Goal: Task Accomplishment & Management: Use online tool/utility

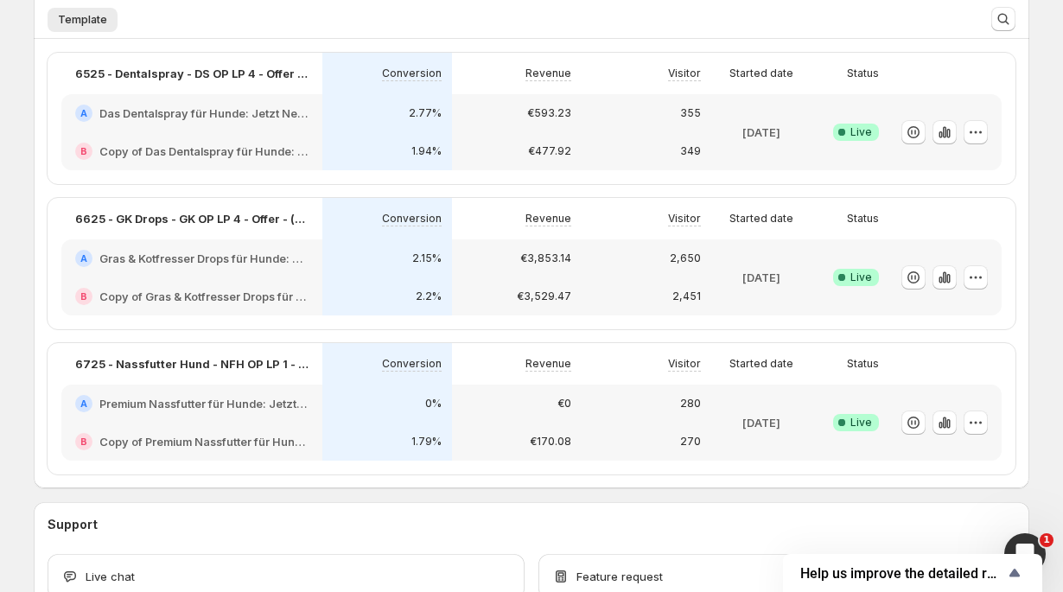
scroll to position [458, 0]
click at [944, 417] on icon "button" at bounding box center [944, 420] width 17 height 17
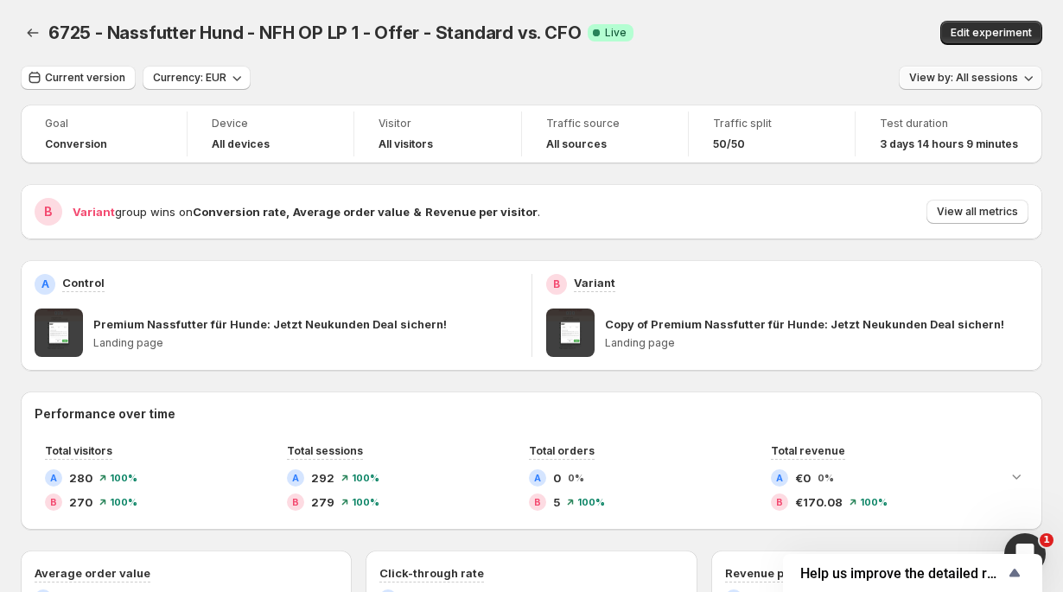
click at [987, 78] on span "View by: All sessions" at bounding box center [963, 78] width 109 height 14
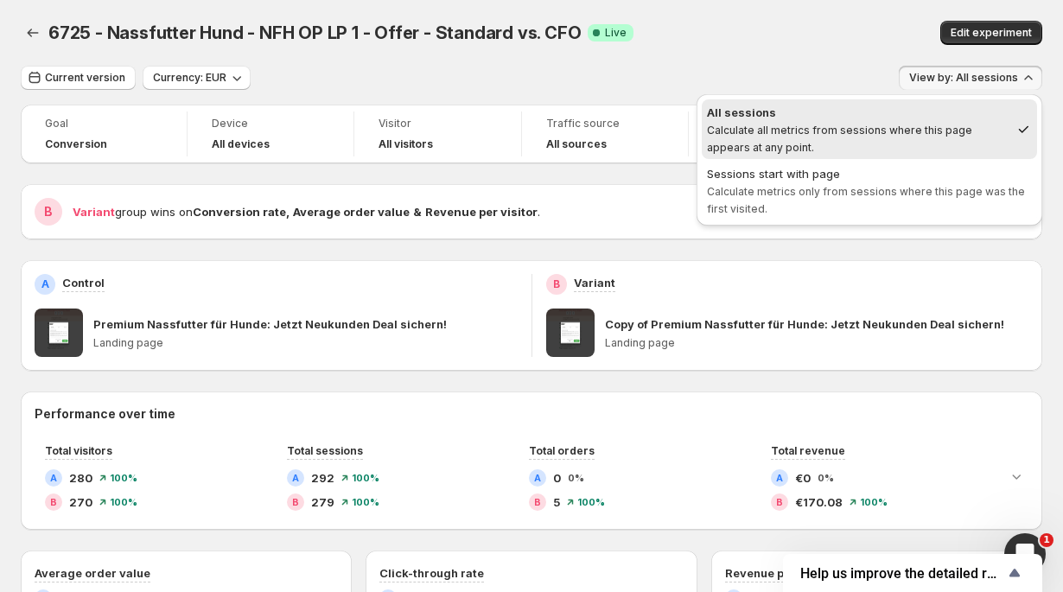
click at [987, 78] on span "View by: All sessions" at bounding box center [963, 78] width 109 height 14
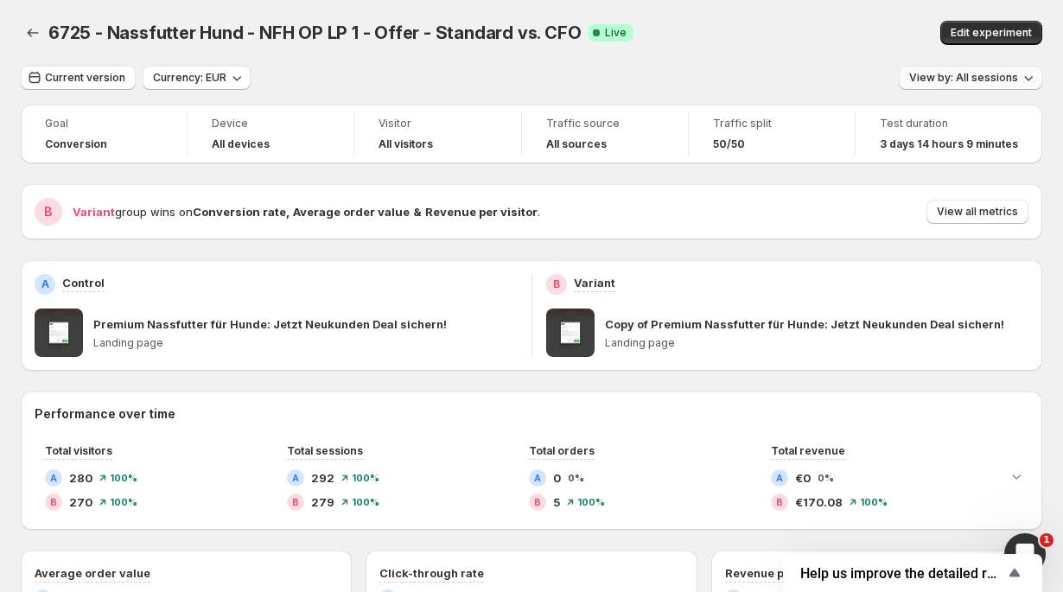
click at [987, 78] on span "View by: All sessions" at bounding box center [963, 78] width 109 height 14
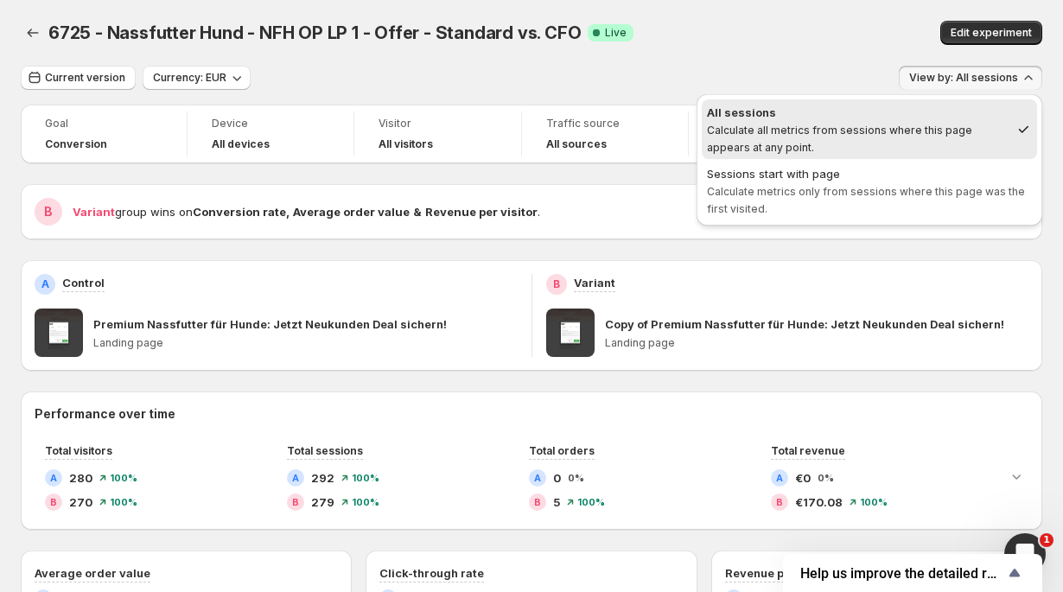
click at [987, 78] on span "View by: All sessions" at bounding box center [963, 78] width 109 height 14
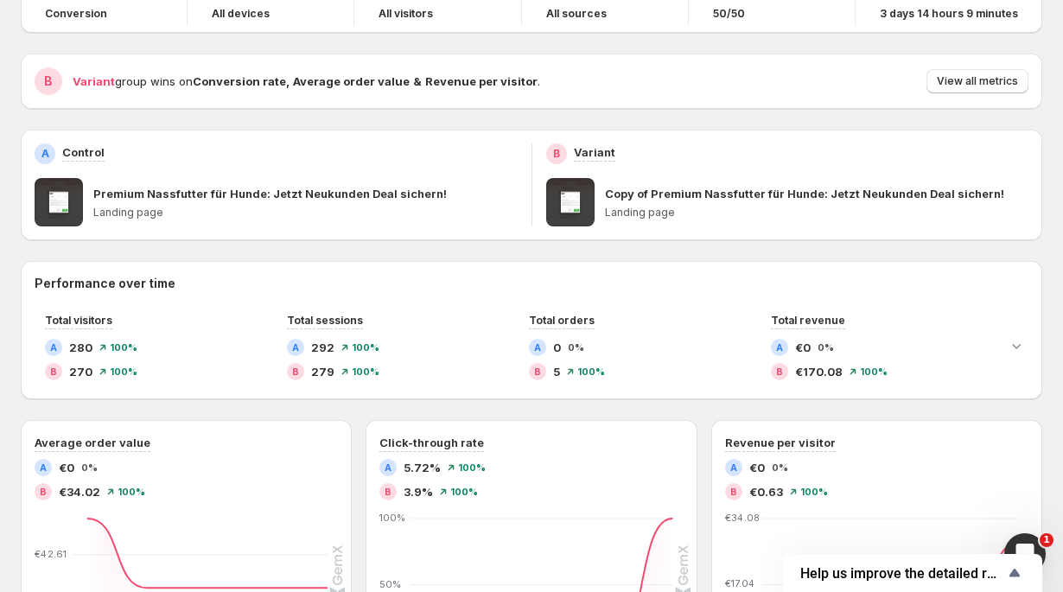
scroll to position [130, 0]
click at [988, 77] on span "View all metrics" at bounding box center [977, 82] width 81 height 14
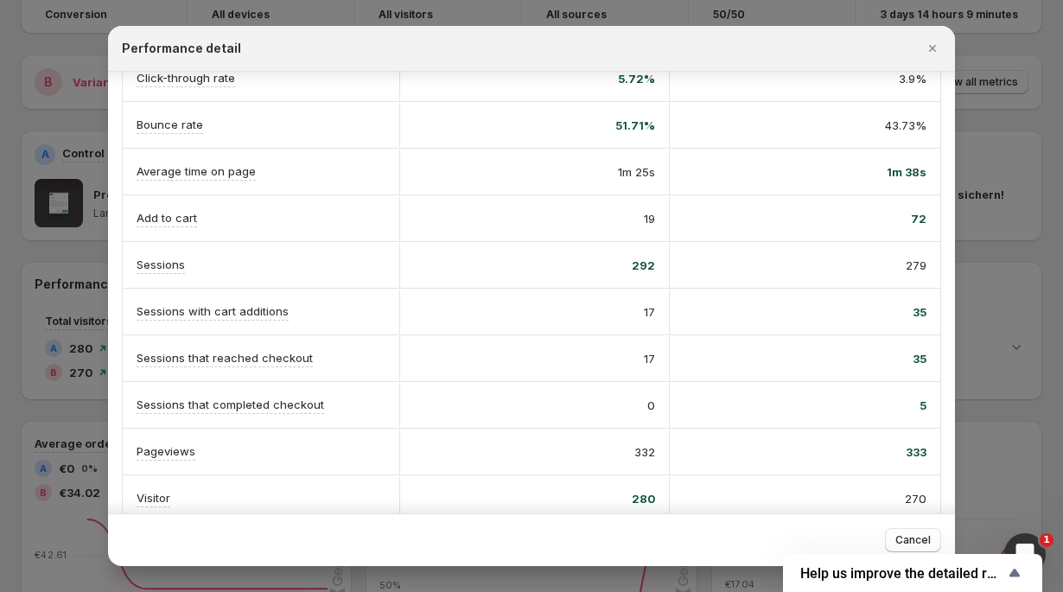
scroll to position [335, 0]
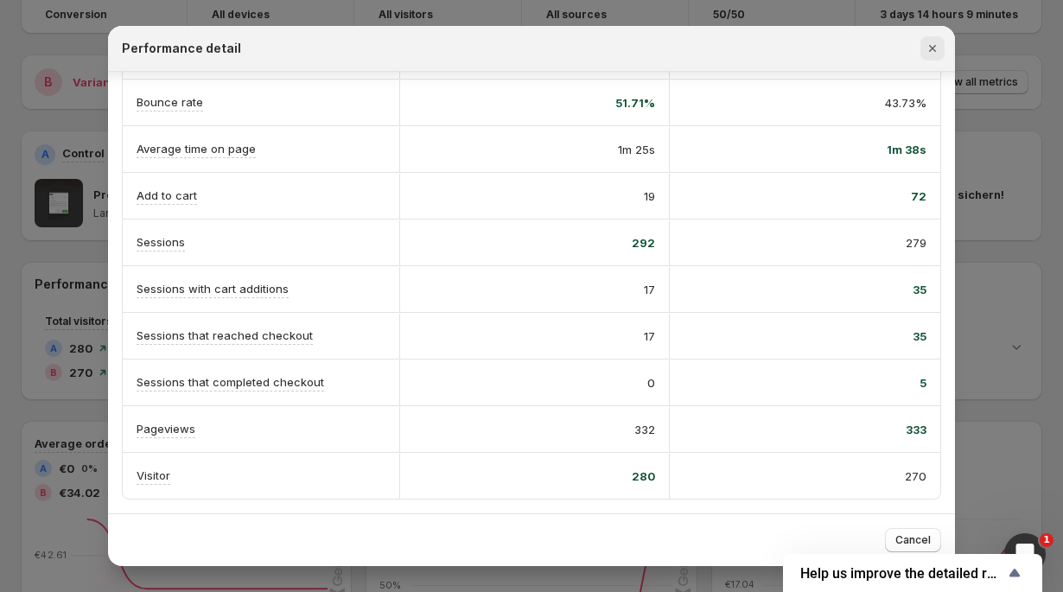
click at [925, 57] on button "Close" at bounding box center [933, 48] width 24 height 24
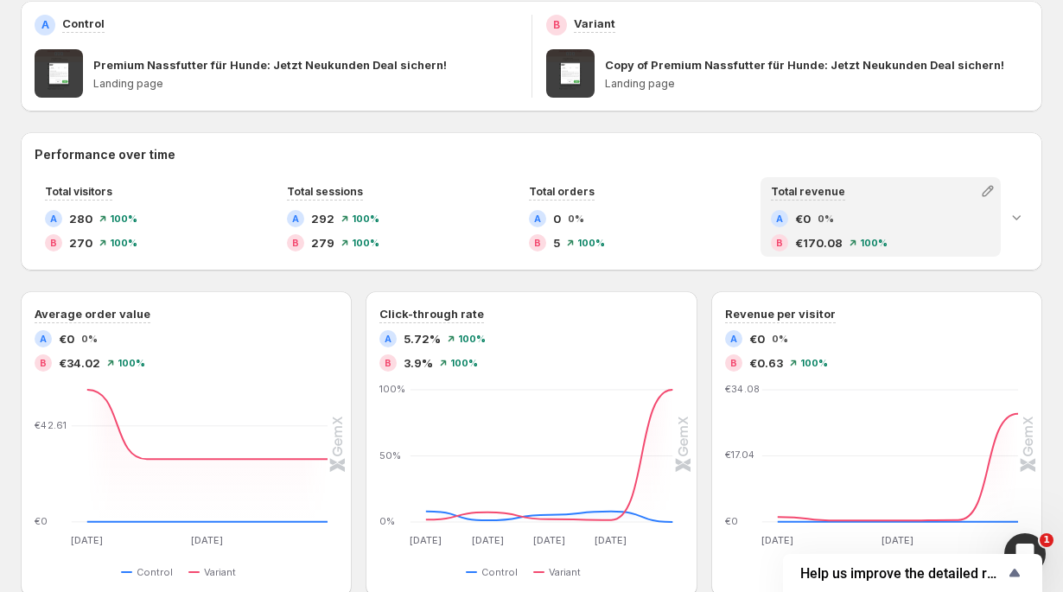
scroll to position [255, 0]
